Goal: Transaction & Acquisition: Purchase product/service

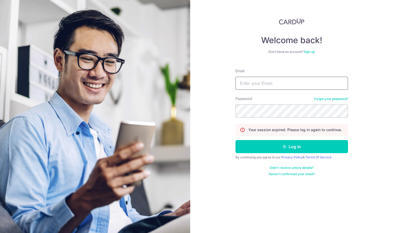
click at [260, 83] on input "Email" at bounding box center [292, 83] width 113 height 13
type input "gloriacai.peishan@gmail.com"
click at [236, 140] on button "Log in" at bounding box center [292, 146] width 113 height 13
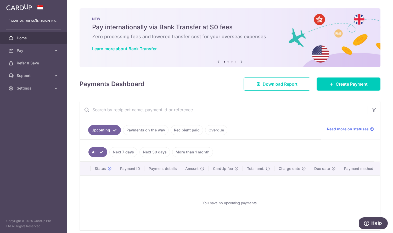
click at [161, 128] on link "Payments on the way" at bounding box center [146, 130] width 46 height 10
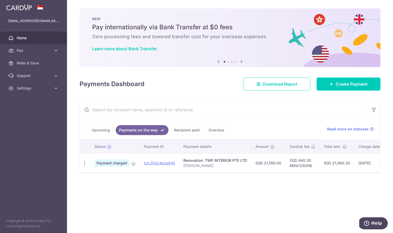
click at [193, 132] on link "Recipient paid" at bounding box center [187, 130] width 32 height 10
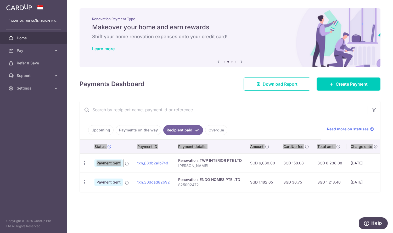
drag, startPoint x: 79, startPoint y: 154, endPoint x: 131, endPoint y: 168, distance: 53.8
click at [131, 168] on div "Upcoming Payments on the way Recipient paid Overdue Read more on statuses Statu…" at bounding box center [230, 146] width 301 height 91
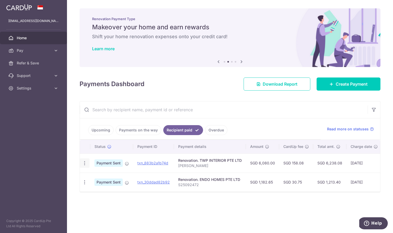
click at [88, 162] on div "PDF Receipt" at bounding box center [85, 163] width 10 height 10
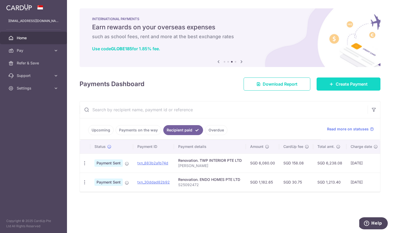
click at [348, 87] on span "Create Payment" at bounding box center [352, 84] width 32 height 6
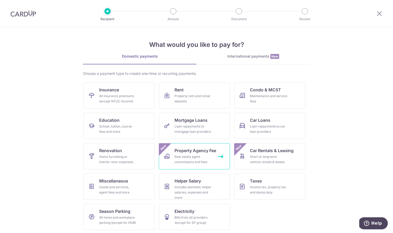
scroll to position [1, 0]
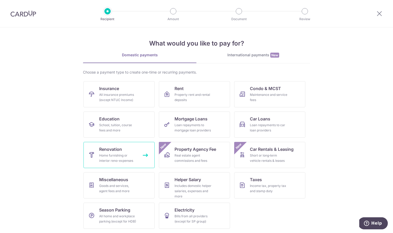
click at [116, 157] on div "Home furnishing or interior reno-expenses" at bounding box center [118, 158] width 38 height 10
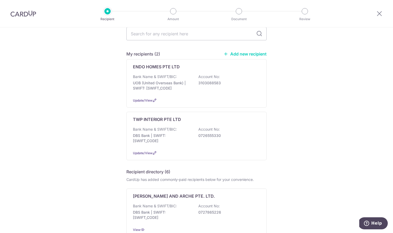
scroll to position [20, 0]
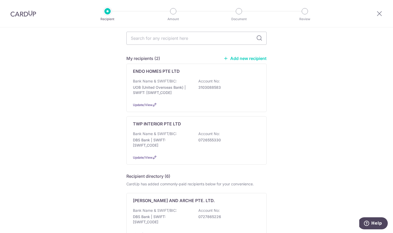
click at [253, 58] on link "Add new recipient" at bounding box center [245, 58] width 43 height 5
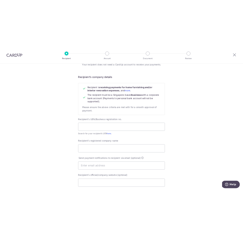
scroll to position [26, 0]
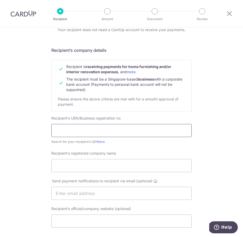
click at [105, 137] on input "text" at bounding box center [121, 130] width 140 height 13
type input "53505006B"
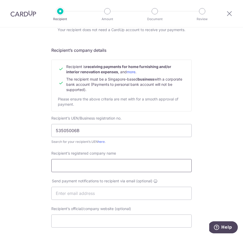
click at [112, 167] on input "Recipient’s registered company name" at bounding box center [121, 165] width 140 height 13
click at [102, 142] on link "here" at bounding box center [101, 142] width 7 height 4
click at [96, 164] on input "Recipient’s registered company name" at bounding box center [121, 165] width 140 height 13
type input "WINHOME SOLUTIONS"
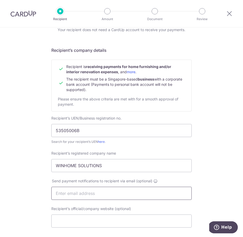
click at [184, 188] on input "text" at bounding box center [121, 193] width 140 height 13
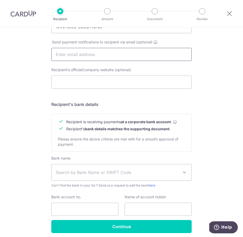
scroll to position [187, 0]
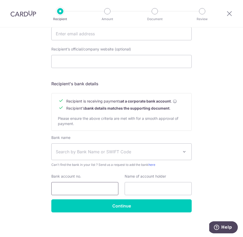
click at [77, 192] on input "Bank account no." at bounding box center [84, 188] width 67 height 13
paste input "0721348969"
type input "0721348969"
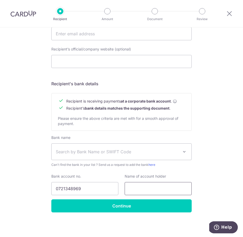
click at [147, 187] on input "text" at bounding box center [158, 188] width 67 height 13
type input "WINHOMESOLUTIONS"
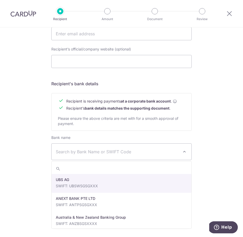
click at [149, 148] on span "Search by Bank Name or SWIFT Code" at bounding box center [122, 152] width 140 height 16
type input "DBS"
select select "6"
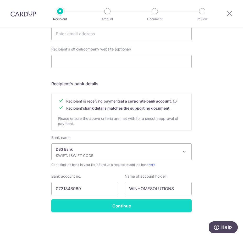
click at [101, 207] on input "Continue" at bounding box center [121, 206] width 140 height 13
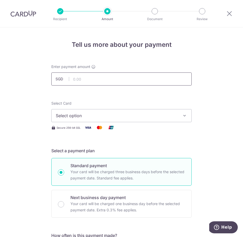
click at [152, 75] on input "text" at bounding box center [121, 79] width 140 height 13
type input "2,900.00"
click at [115, 119] on button "Select option" at bounding box center [121, 115] width 140 height 13
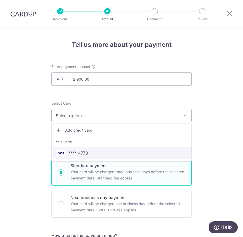
click at [110, 154] on span "**** 4773" at bounding box center [122, 153] width 132 height 6
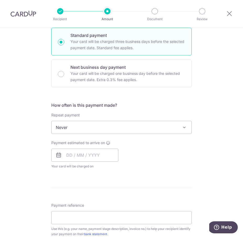
scroll to position [131, 0]
click at [144, 123] on span "Never" at bounding box center [122, 127] width 140 height 13
click at [100, 155] on input "text" at bounding box center [84, 155] width 67 height 13
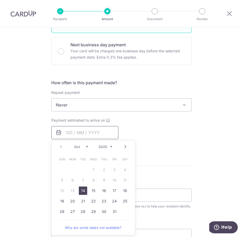
scroll to position [156, 0]
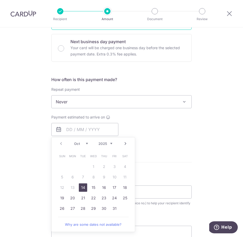
click at [87, 188] on link "14" at bounding box center [83, 188] width 8 height 8
type input "14/10/2025"
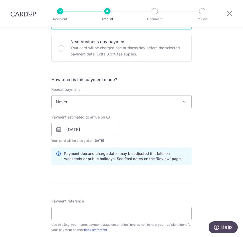
click at [204, 129] on div "Tell us more about your payment Enter payment amount SGD 2,900.00 2900.00 Recip…" at bounding box center [121, 137] width 243 height 533
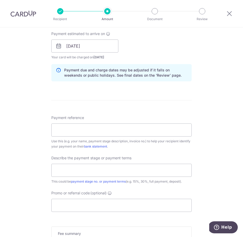
scroll to position [244, 0]
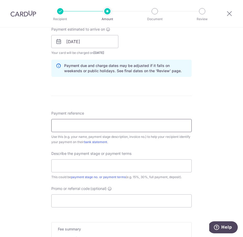
click at [136, 127] on input "Payment reference" at bounding box center [121, 125] width 140 height 13
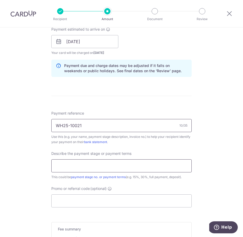
type input "WH25-10021"
click at [138, 163] on input "text" at bounding box center [121, 166] width 140 height 13
type input "50%"
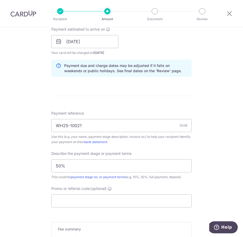
click at [130, 211] on form "Enter payment amount SGD 2,900.00 2900.00 Recipient added successfully! Select …" at bounding box center [121, 56] width 140 height 472
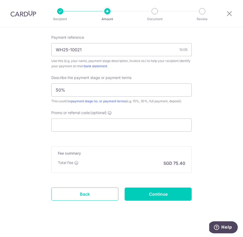
scroll to position [323, 0]
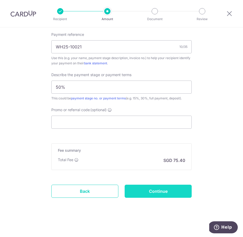
click at [159, 187] on input "Continue" at bounding box center [158, 191] width 67 height 13
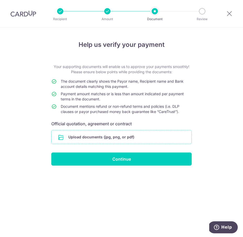
click at [139, 139] on input "file" at bounding box center [122, 137] width 140 height 14
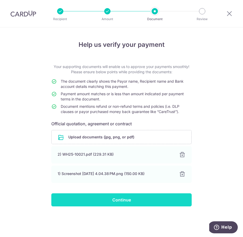
click at [146, 197] on input "Continue" at bounding box center [121, 200] width 140 height 13
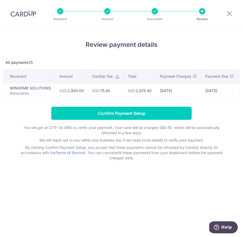
click at [137, 120] on form "Confirm Payment Setup You will get an OTP via SMS to verify your payment. Your …" at bounding box center [121, 134] width 236 height 54
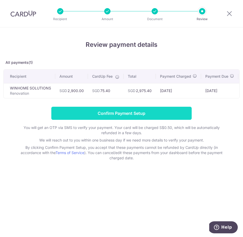
click at [137, 116] on input "Confirm Payment Setup" at bounding box center [121, 113] width 140 height 13
